Goal: Task Accomplishment & Management: Use online tool/utility

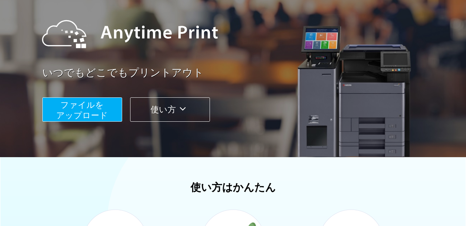
scroll to position [69, 0]
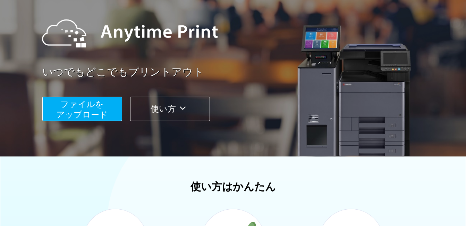
click at [91, 106] on span "ファイルを ​​アップロード" at bounding box center [82, 109] width 52 height 20
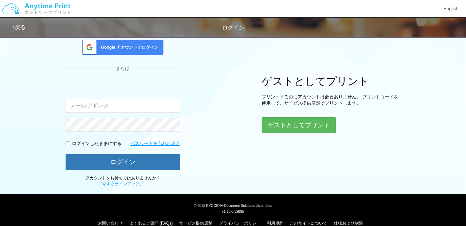
scroll to position [69, 0]
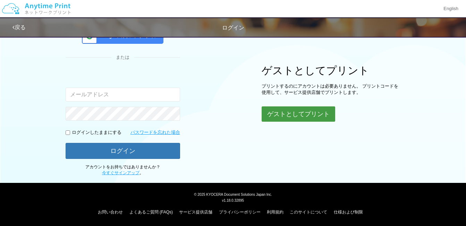
click at [321, 107] on button "ゲストとしてプリント" at bounding box center [299, 113] width 74 height 15
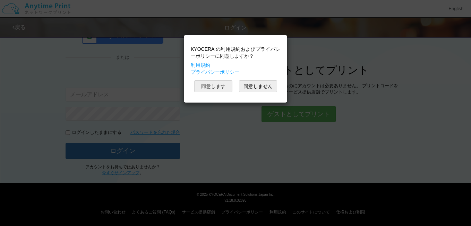
click at [225, 85] on button "同意します" at bounding box center [213, 86] width 38 height 12
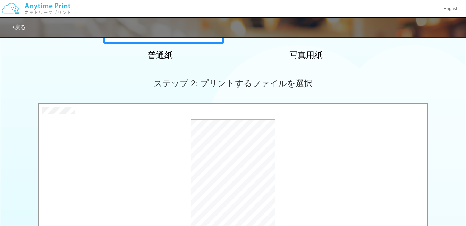
scroll to position [198, 0]
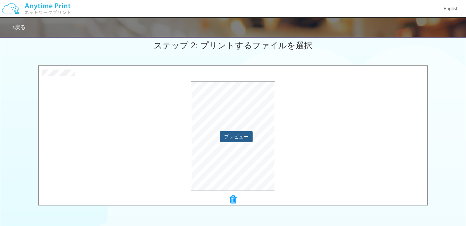
click at [237, 139] on button "プレビュー" at bounding box center [236, 136] width 33 height 11
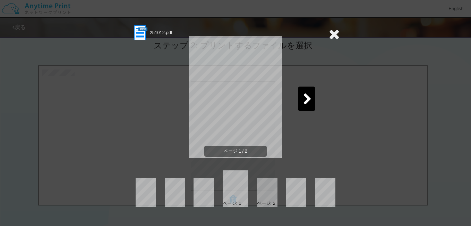
click at [300, 101] on div at bounding box center [306, 98] width 17 height 24
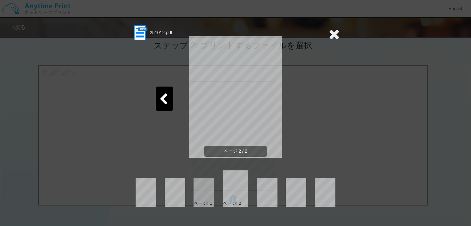
click at [334, 32] on icon at bounding box center [334, 34] width 11 height 14
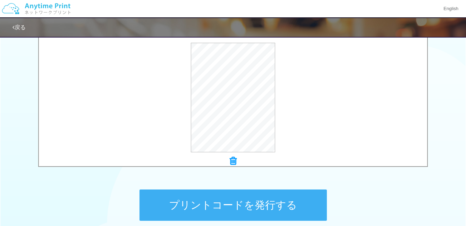
scroll to position [302, 0]
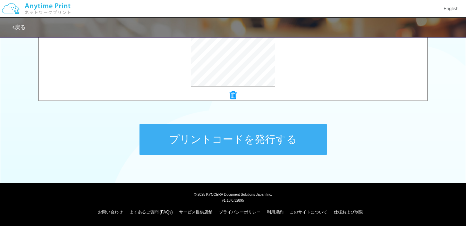
click at [285, 138] on button "プリントコードを発行する" at bounding box center [233, 139] width 187 height 31
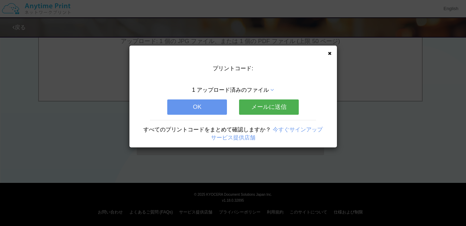
scroll to position [0, 0]
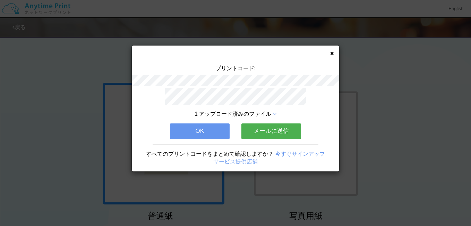
click at [331, 52] on icon at bounding box center [331, 53] width 3 height 5
